Goal: Entertainment & Leisure: Consume media (video, audio)

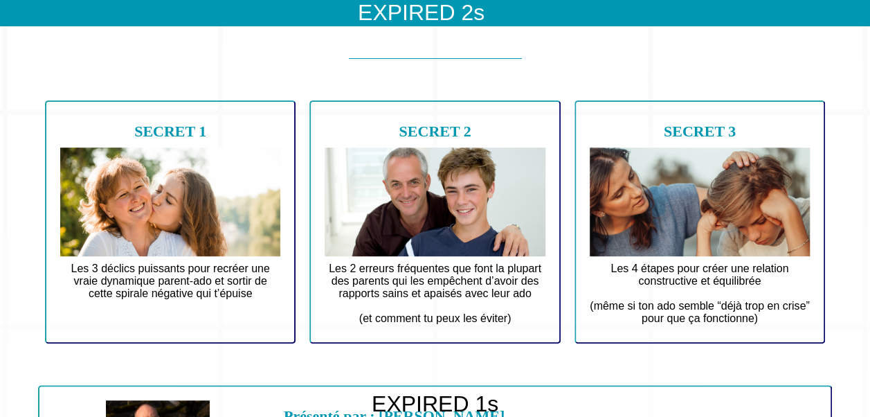
scroll to position [50, 0]
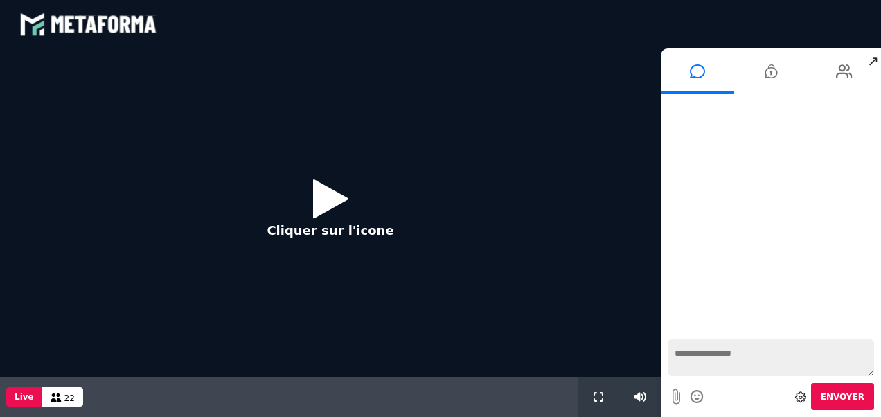
click at [337, 192] on icon at bounding box center [330, 198] width 35 height 45
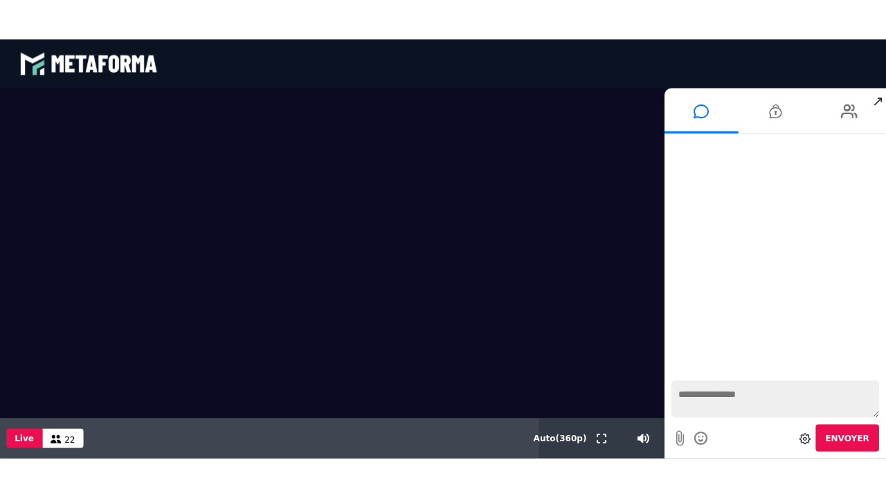
drag, startPoint x: 597, startPoint y: 440, endPoint x: 600, endPoint y: 491, distance: 51.3
click at [597, 416] on icon at bounding box center [598, 436] width 10 height 10
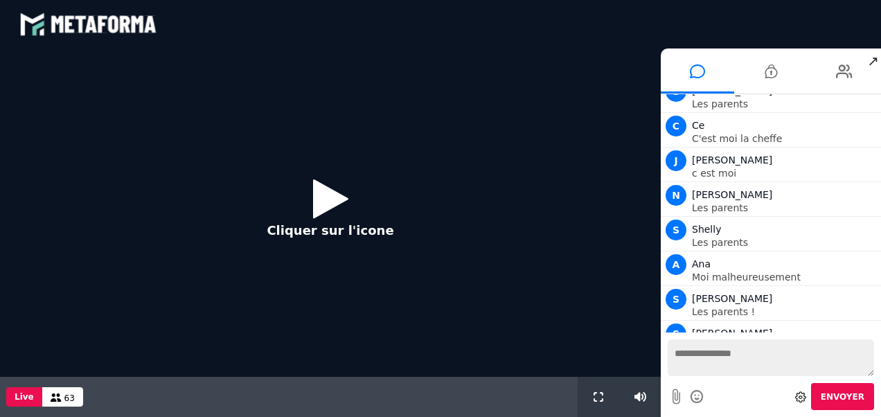
scroll to position [8464, 0]
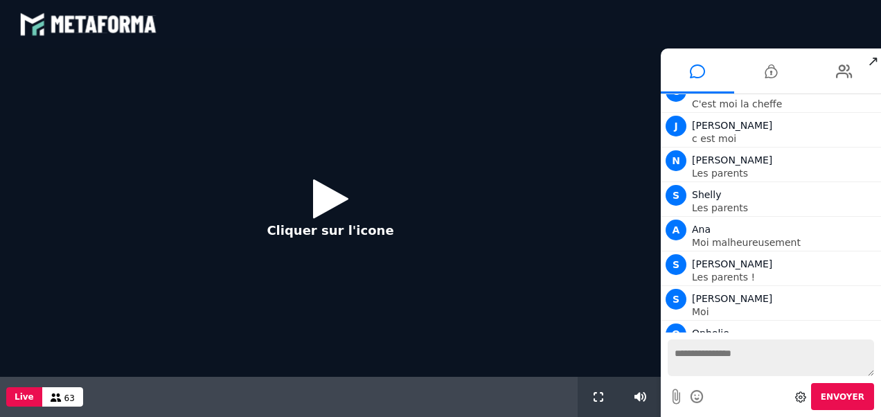
click at [306, 199] on button "Cliquer sur l'icone" at bounding box center [330, 212] width 154 height 89
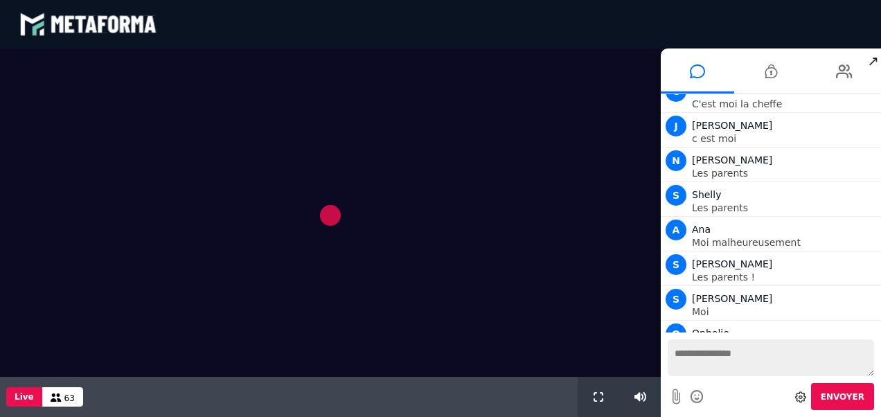
scroll to position [8498, 0]
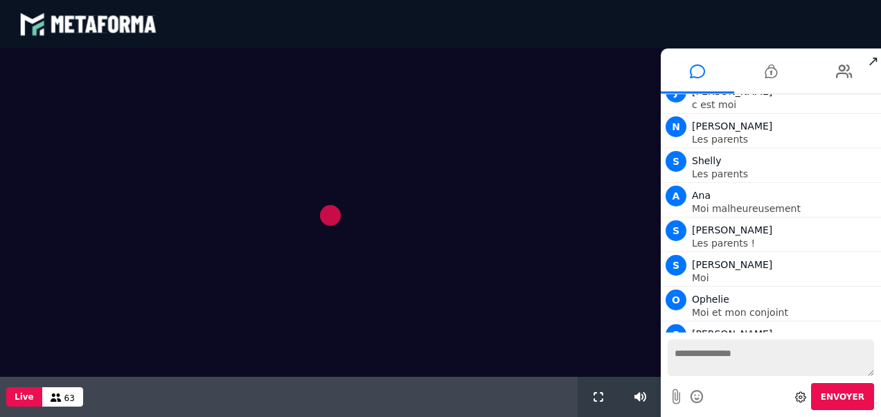
click at [331, 209] on video at bounding box center [330, 212] width 660 height 328
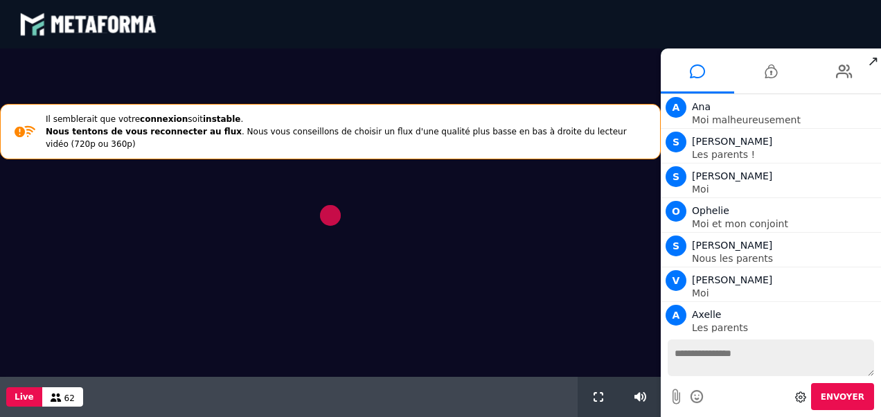
scroll to position [8621, 0]
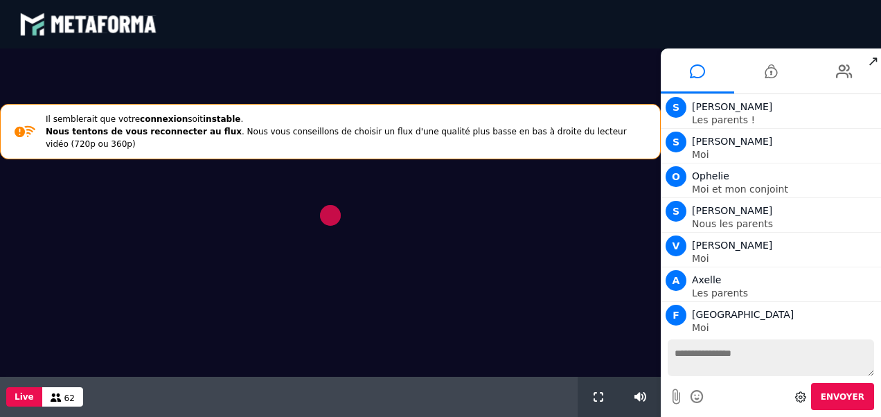
click at [309, 224] on video at bounding box center [330, 212] width 660 height 328
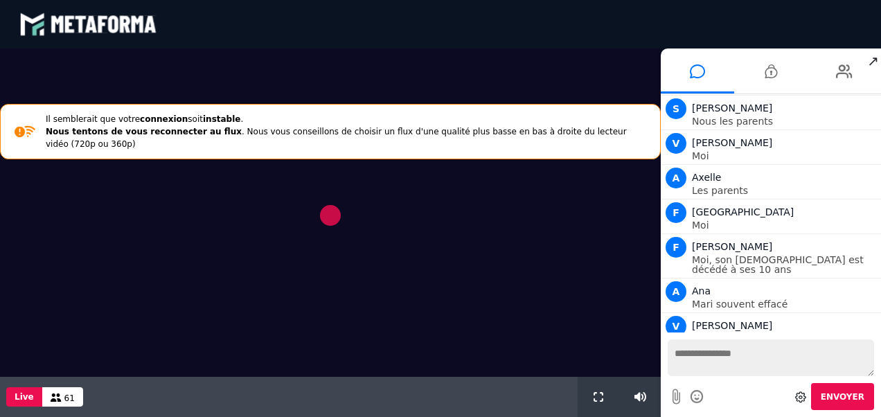
scroll to position [8758, 0]
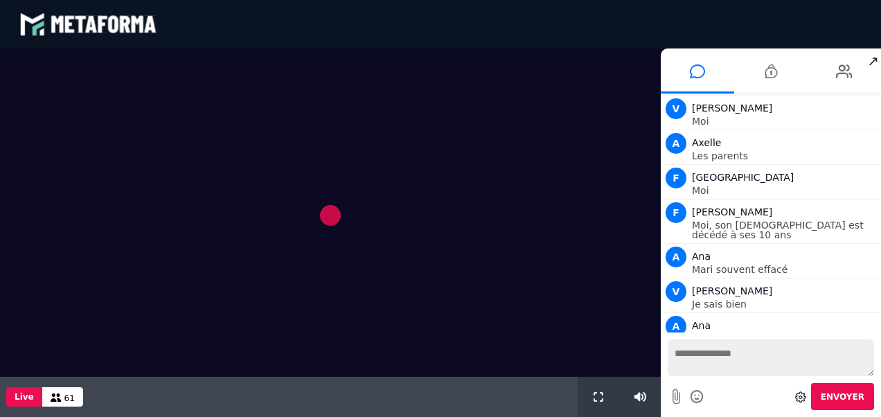
click at [638, 350] on video at bounding box center [330, 212] width 660 height 328
click at [597, 355] on video at bounding box center [330, 212] width 660 height 328
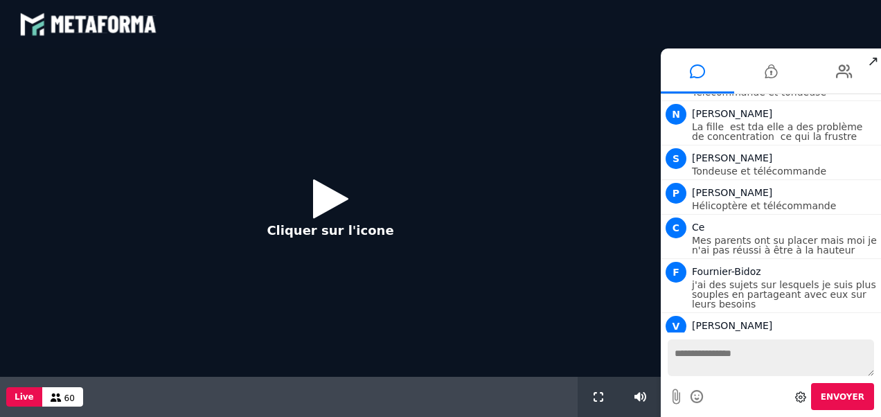
scroll to position [10444, 0]
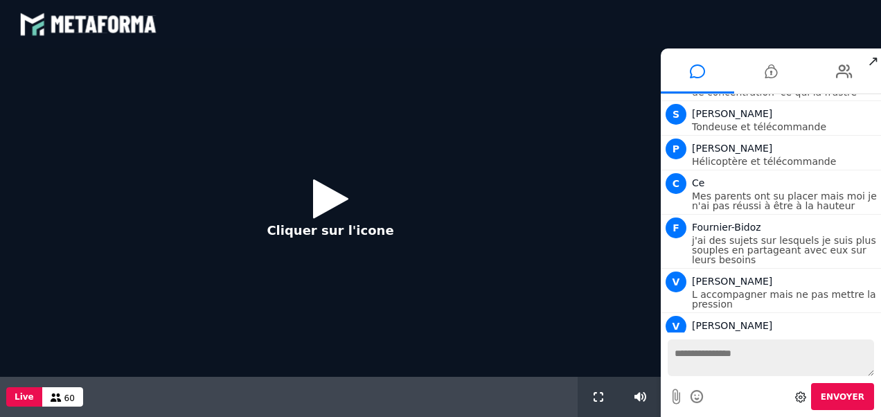
click at [333, 197] on icon at bounding box center [330, 198] width 35 height 45
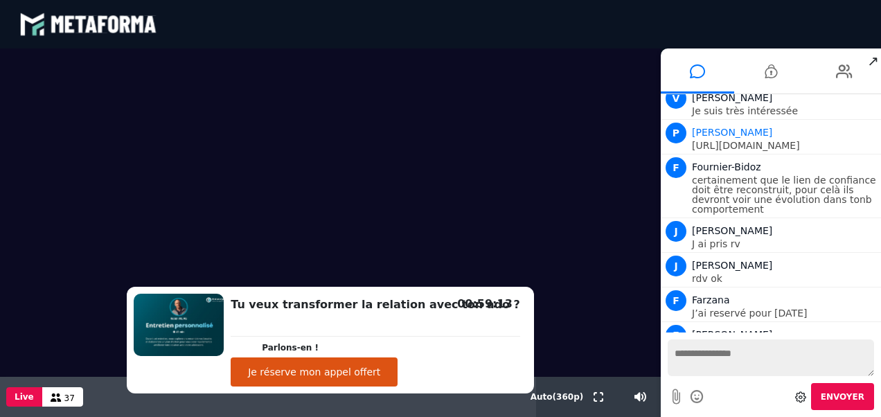
scroll to position [13989, 0]
